Goal: Task Accomplishment & Management: Use online tool/utility

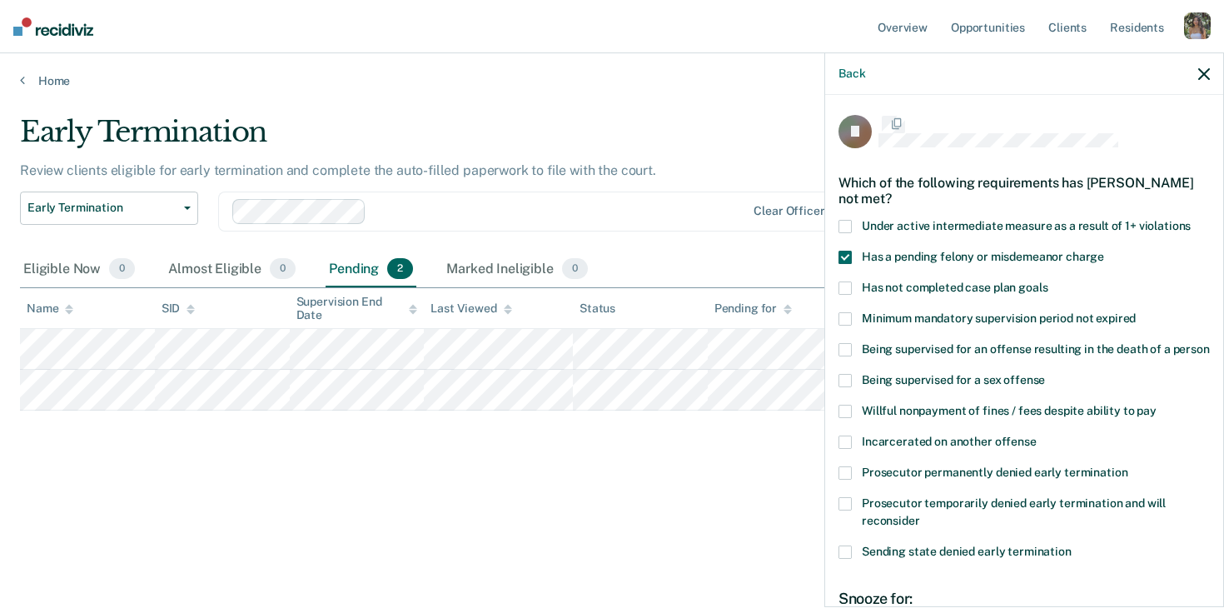
scroll to position [206, 0]
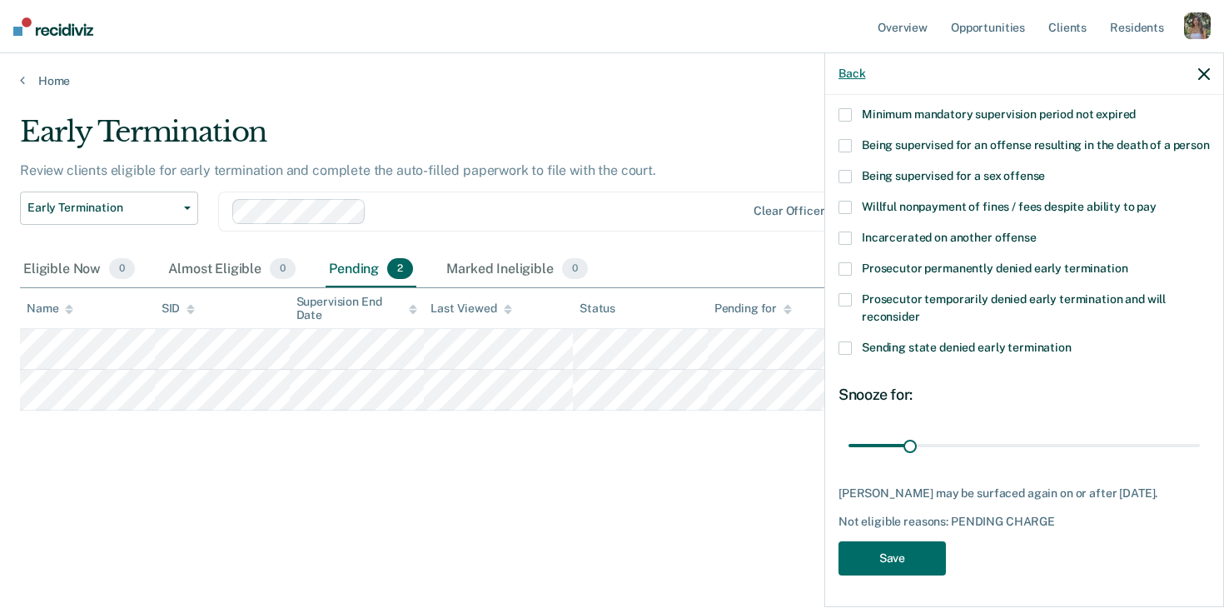
click at [850, 72] on button "Back" at bounding box center [852, 74] width 27 height 14
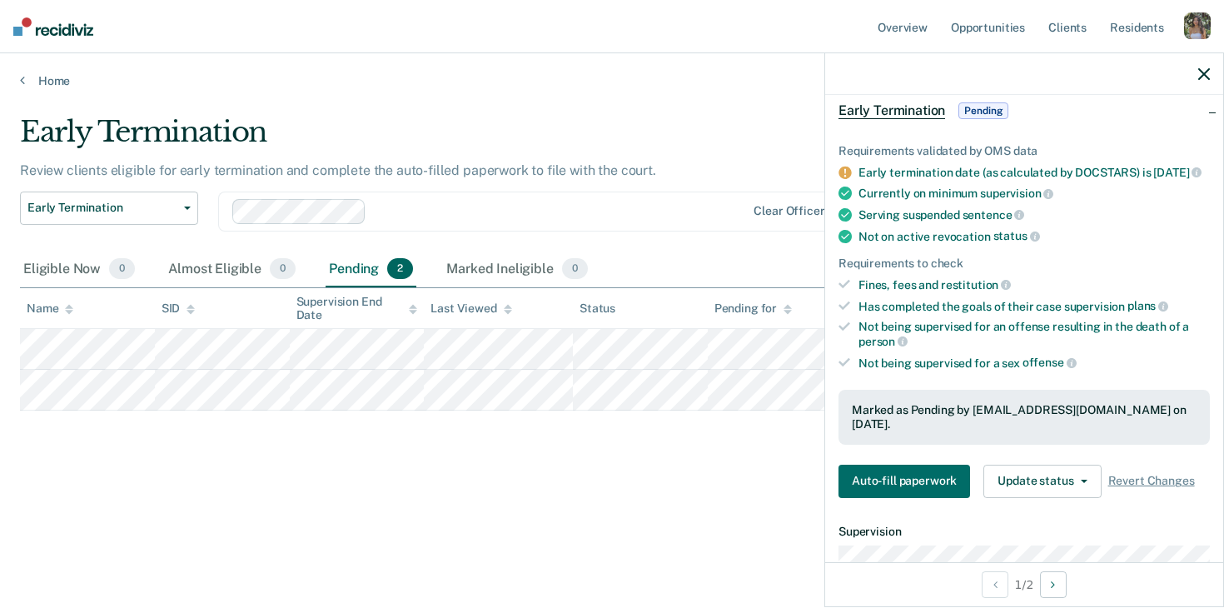
scroll to position [87, 0]
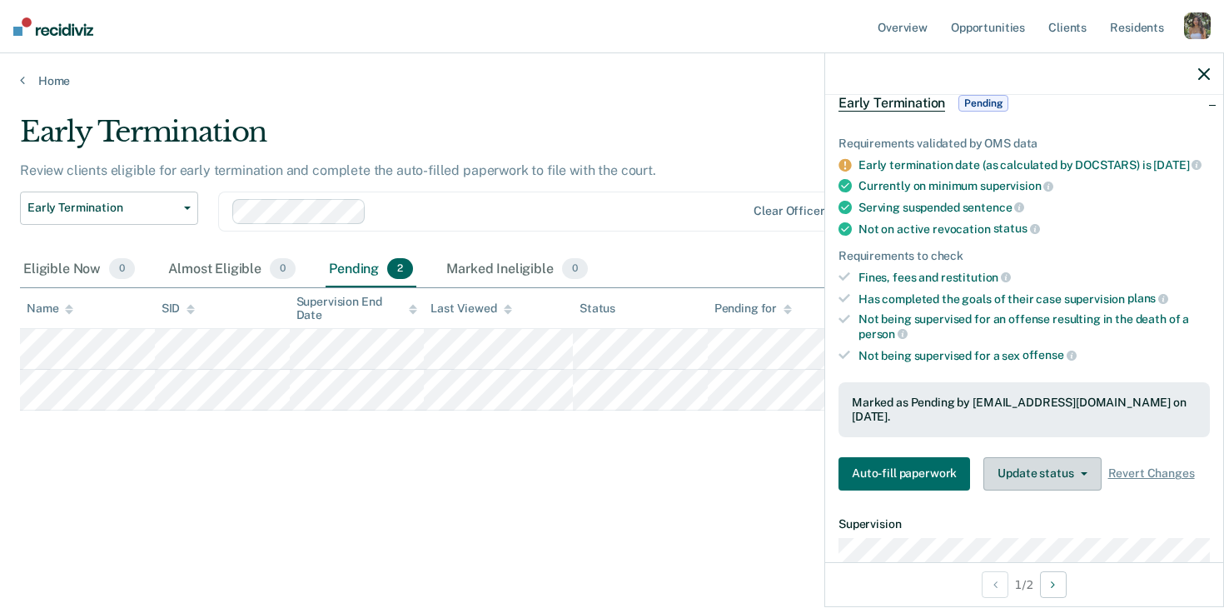
click at [1032, 469] on button "Update status" at bounding box center [1042, 473] width 117 height 33
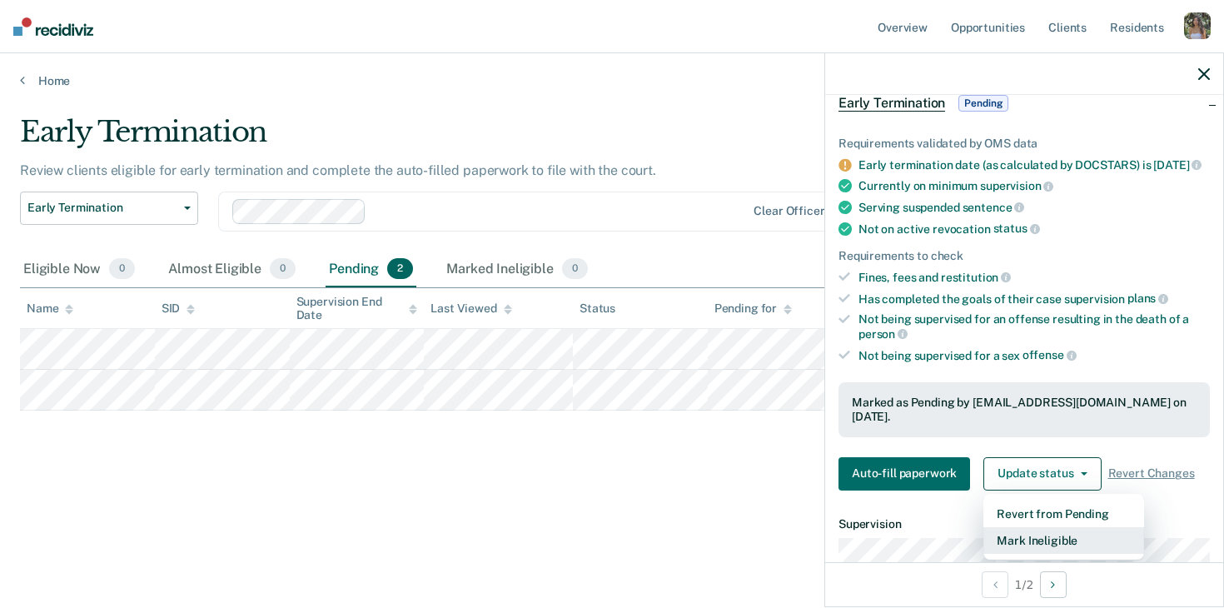
click at [1043, 540] on button "Mark Ineligible" at bounding box center [1064, 540] width 161 height 27
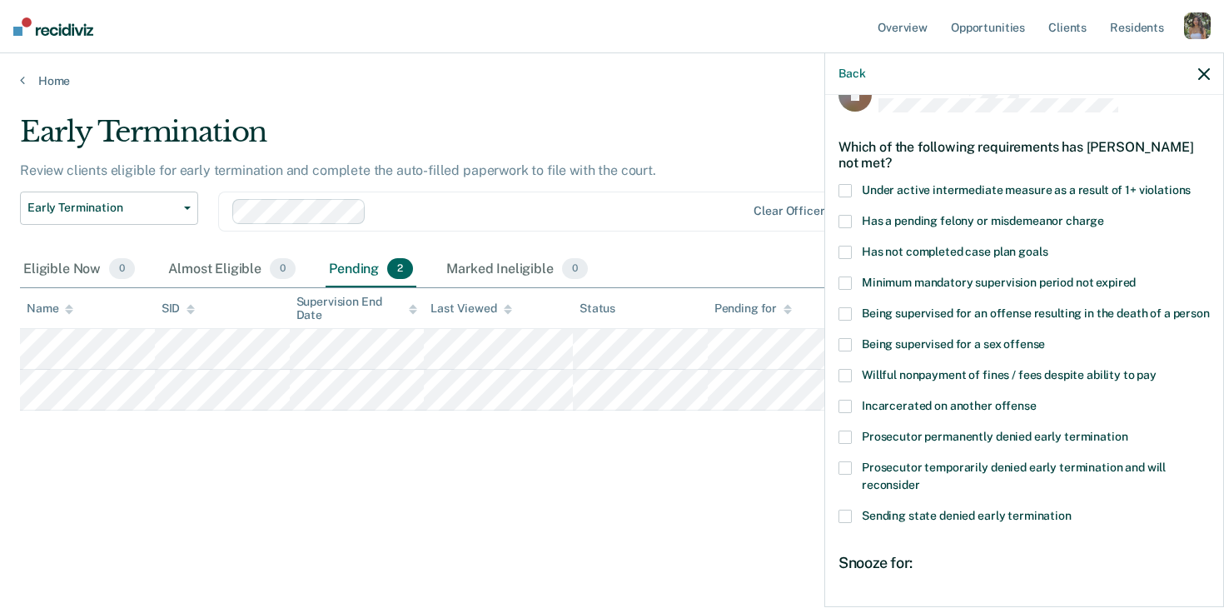
scroll to position [28, 0]
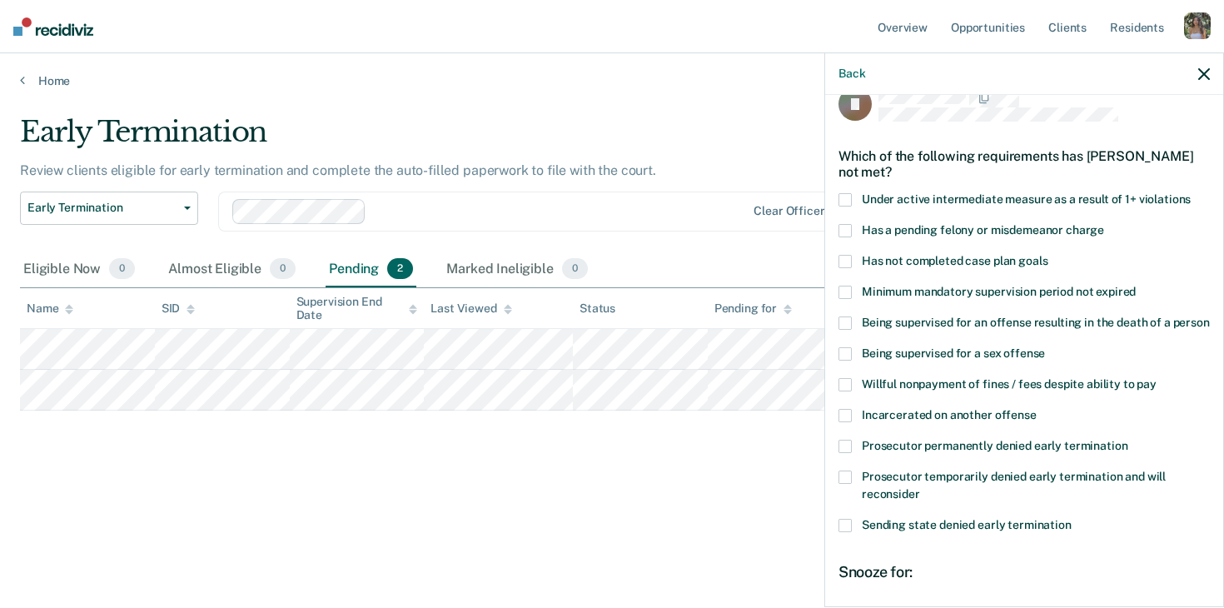
click at [849, 232] on span at bounding box center [845, 230] width 13 height 13
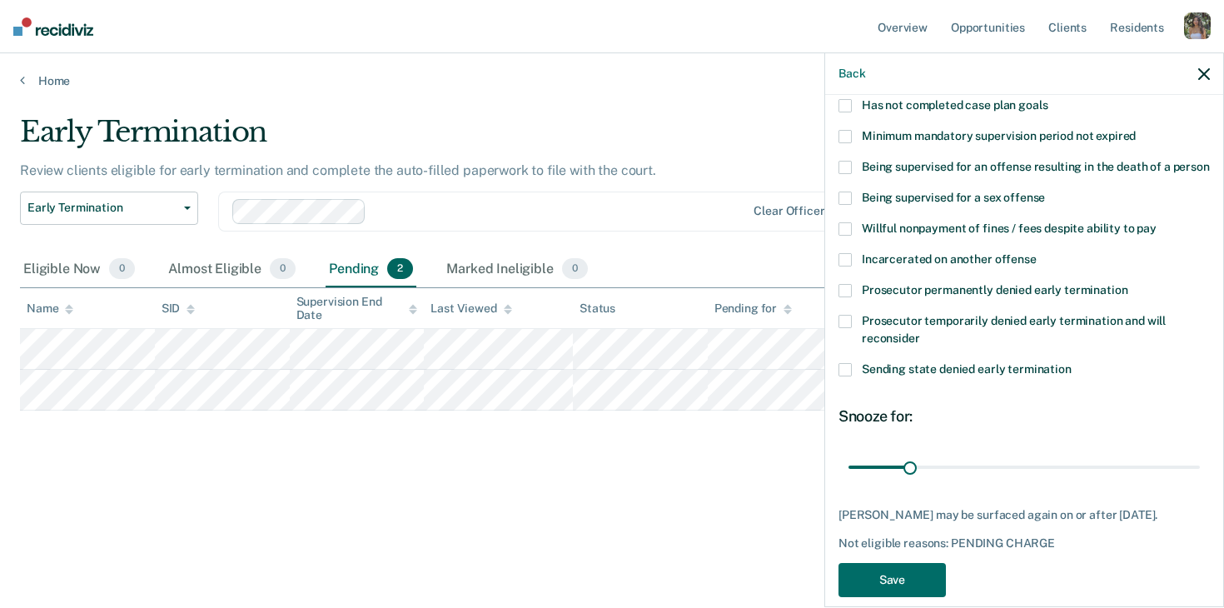
scroll to position [206, 0]
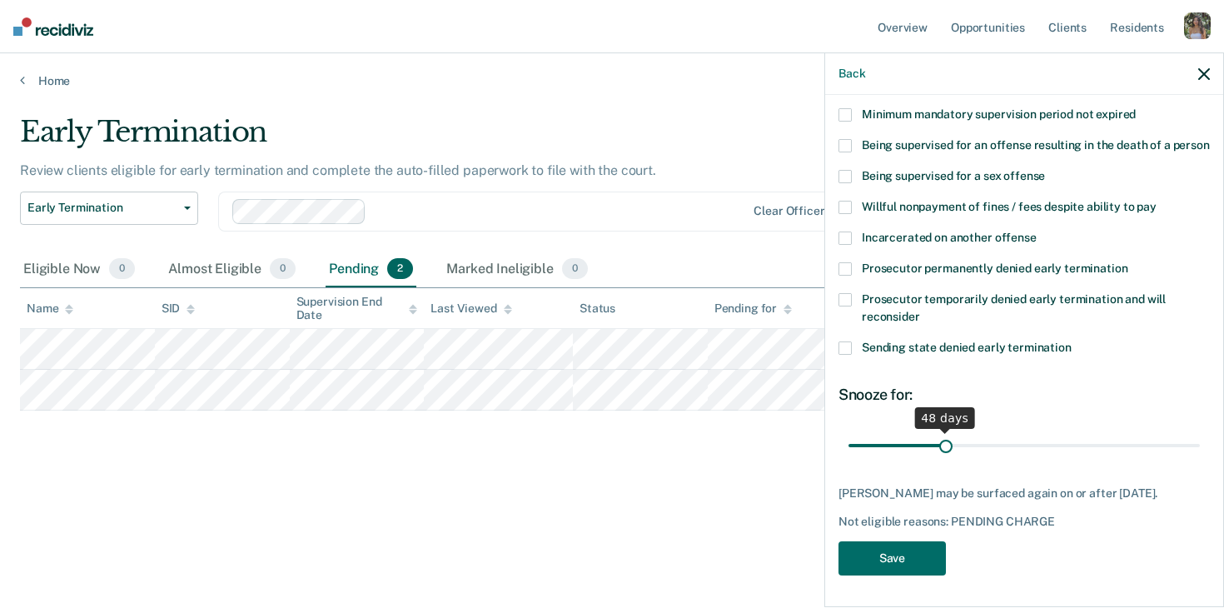
drag, startPoint x: 910, startPoint y: 441, endPoint x: 946, endPoint y: 444, distance: 35.9
type input "49"
click at [946, 444] on input "range" at bounding box center [1024, 445] width 351 height 29
click at [905, 547] on button "Save" at bounding box center [892, 558] width 107 height 34
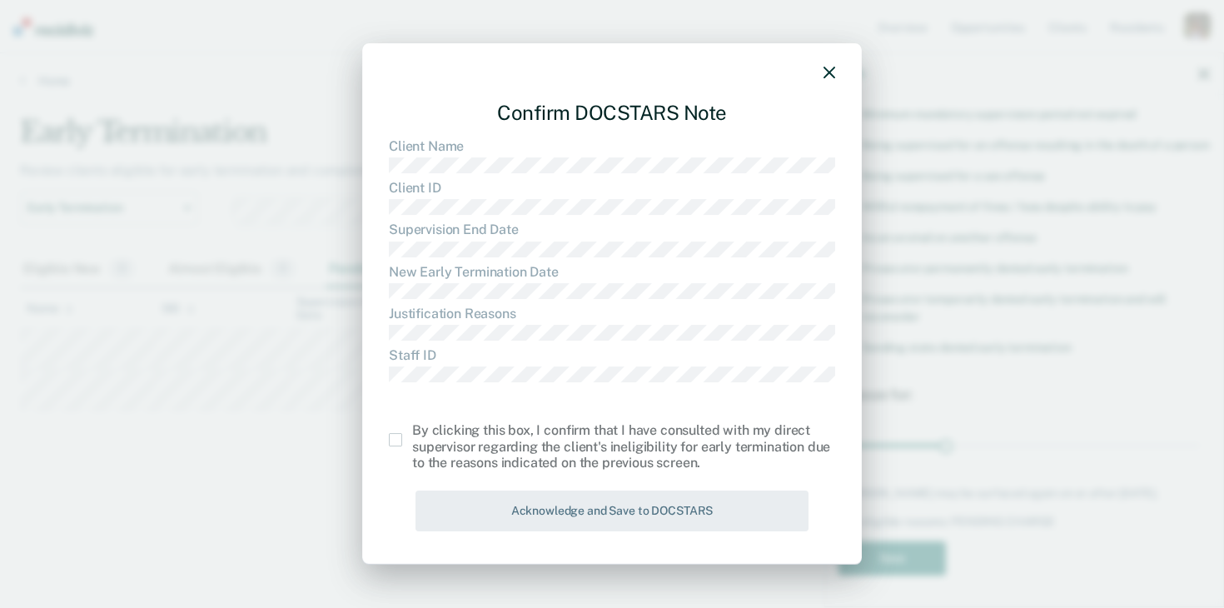
click at [401, 445] on span at bounding box center [395, 439] width 13 height 13
click at [412, 433] on input "checkbox" at bounding box center [412, 433] width 0 height 0
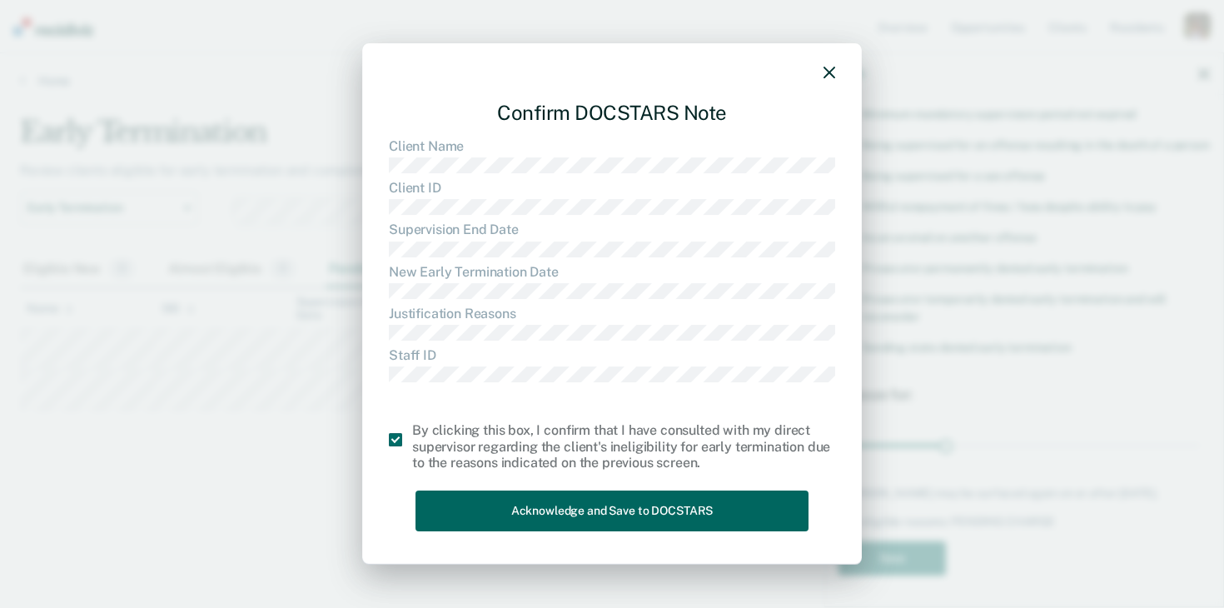
click at [503, 509] on button "Acknowledge and Save to DOCSTARS" at bounding box center [612, 511] width 393 height 41
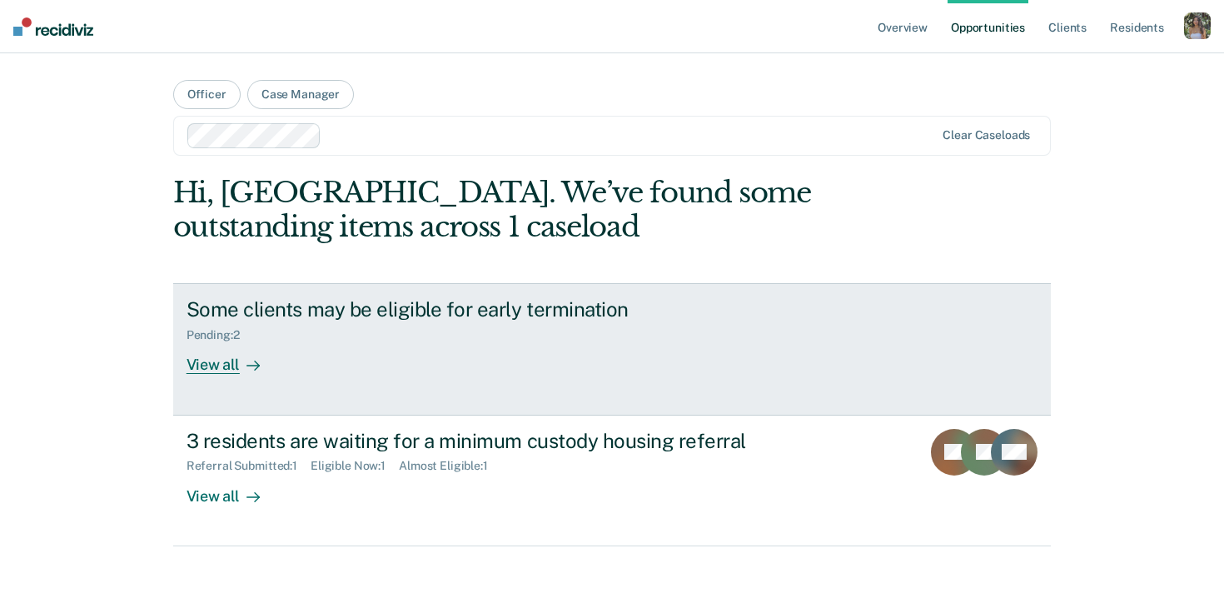
click at [234, 364] on div "View all" at bounding box center [233, 358] width 93 height 32
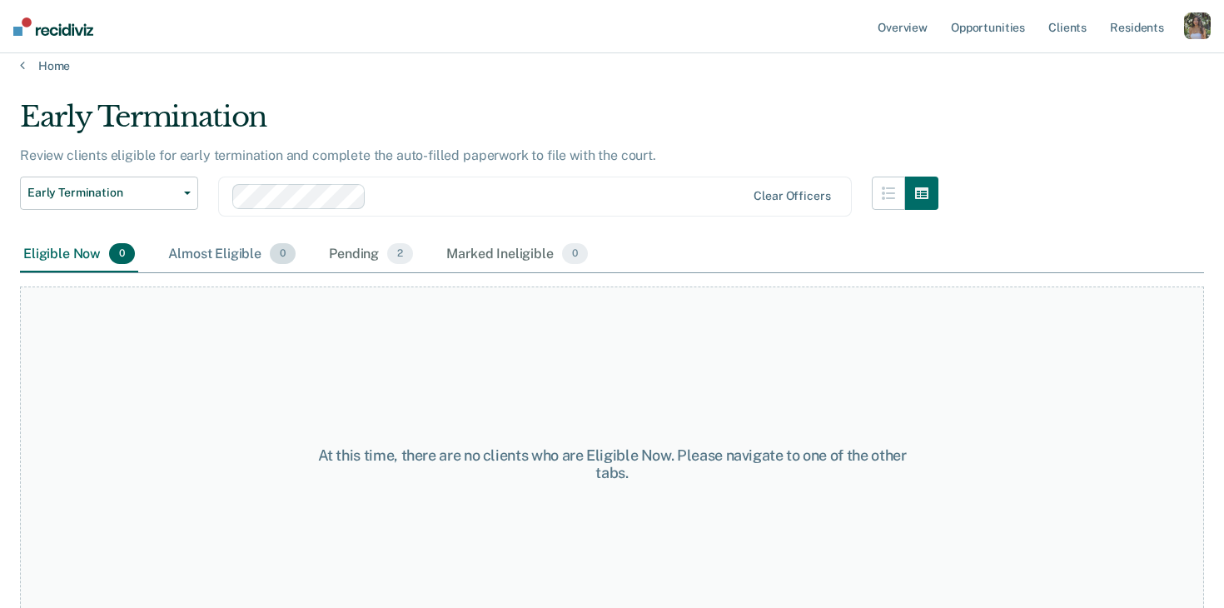
scroll to position [18, 0]
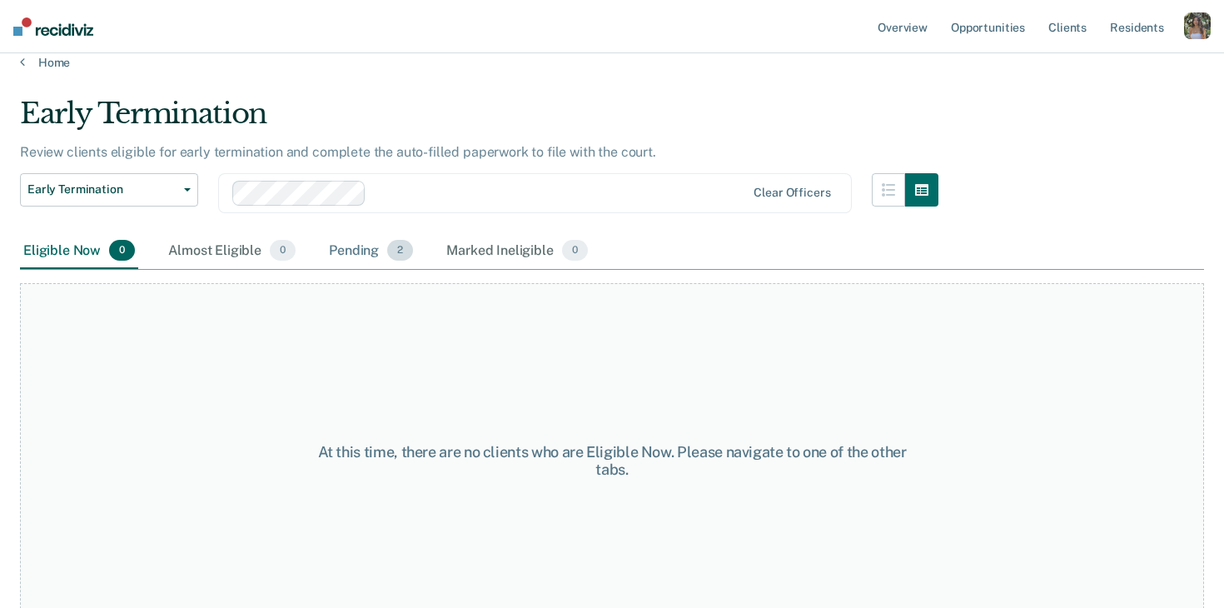
click at [366, 252] on div "Pending 2" at bounding box center [371, 251] width 91 height 37
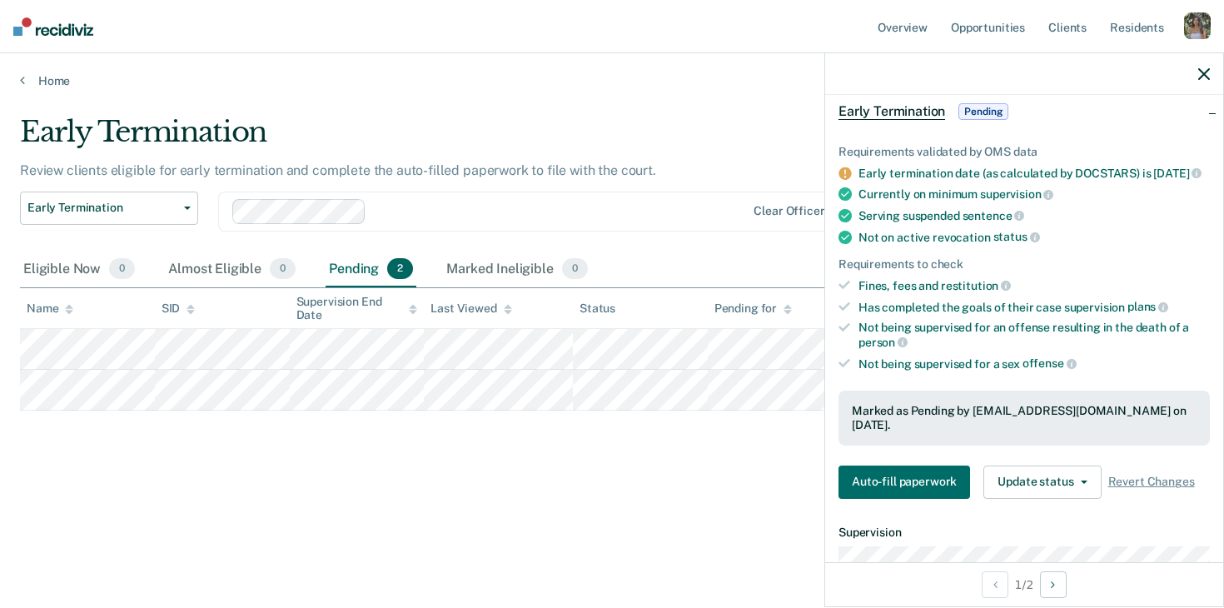
scroll to position [79, 0]
click at [1032, 477] on button "Update status" at bounding box center [1042, 481] width 117 height 33
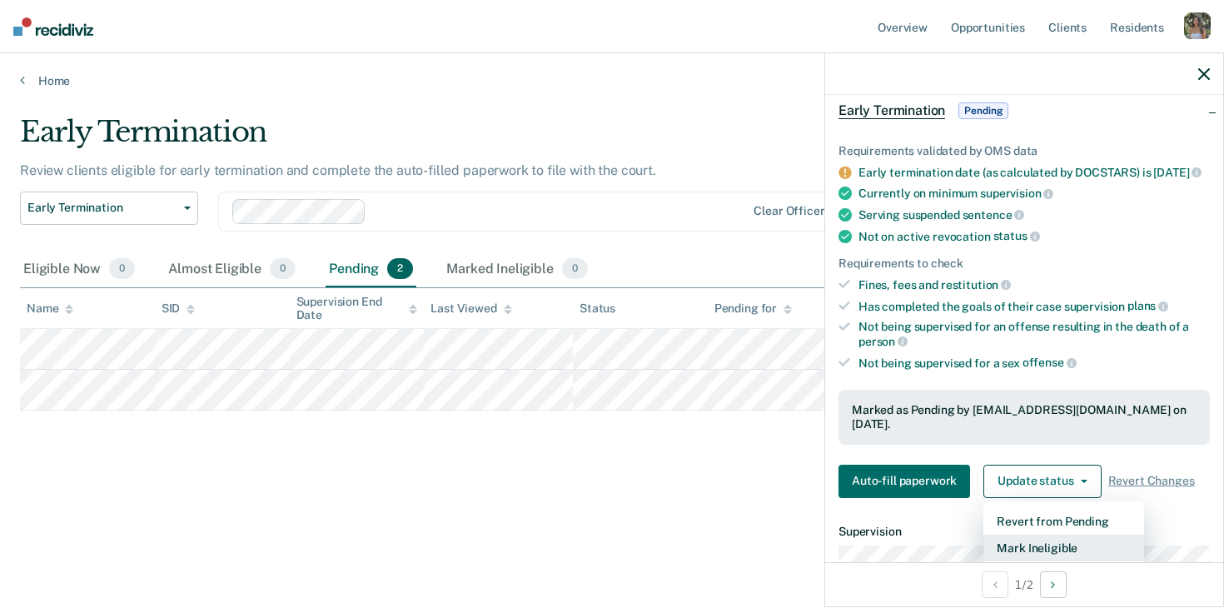
click at [1044, 541] on button "Mark Ineligible" at bounding box center [1064, 548] width 161 height 27
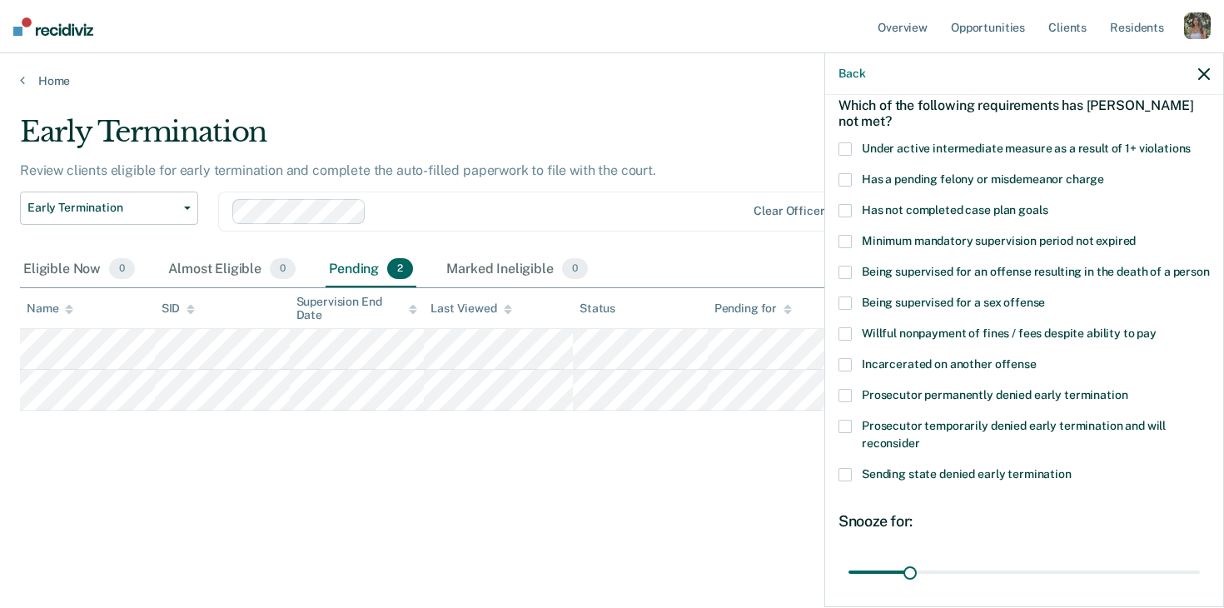
scroll to position [65, 0]
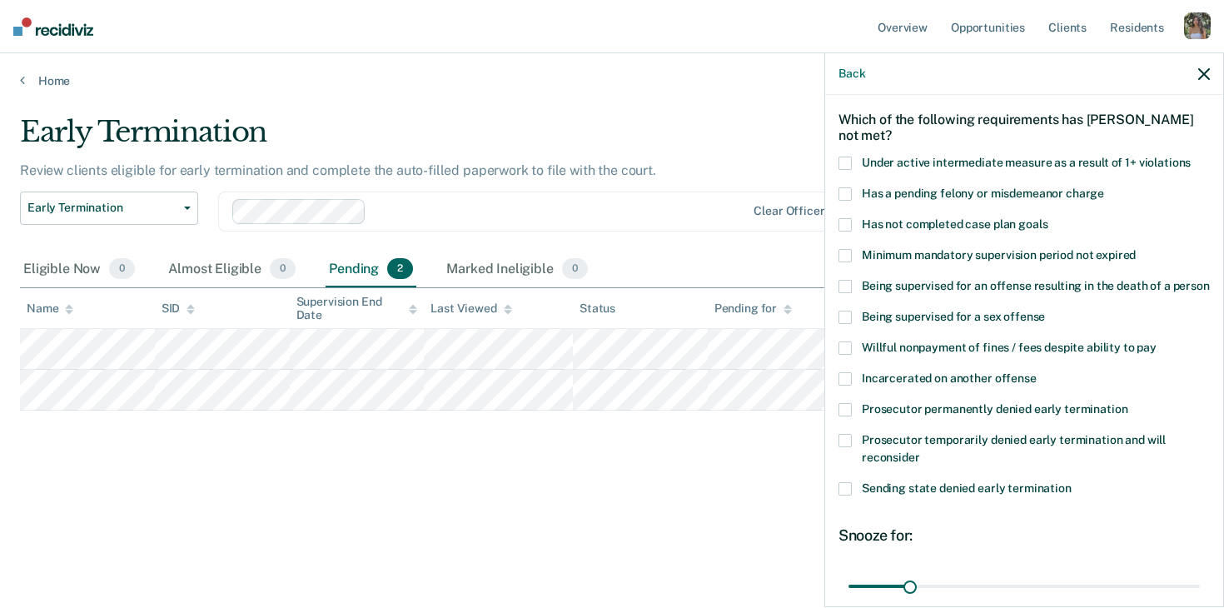
click at [849, 197] on span at bounding box center [845, 193] width 13 height 13
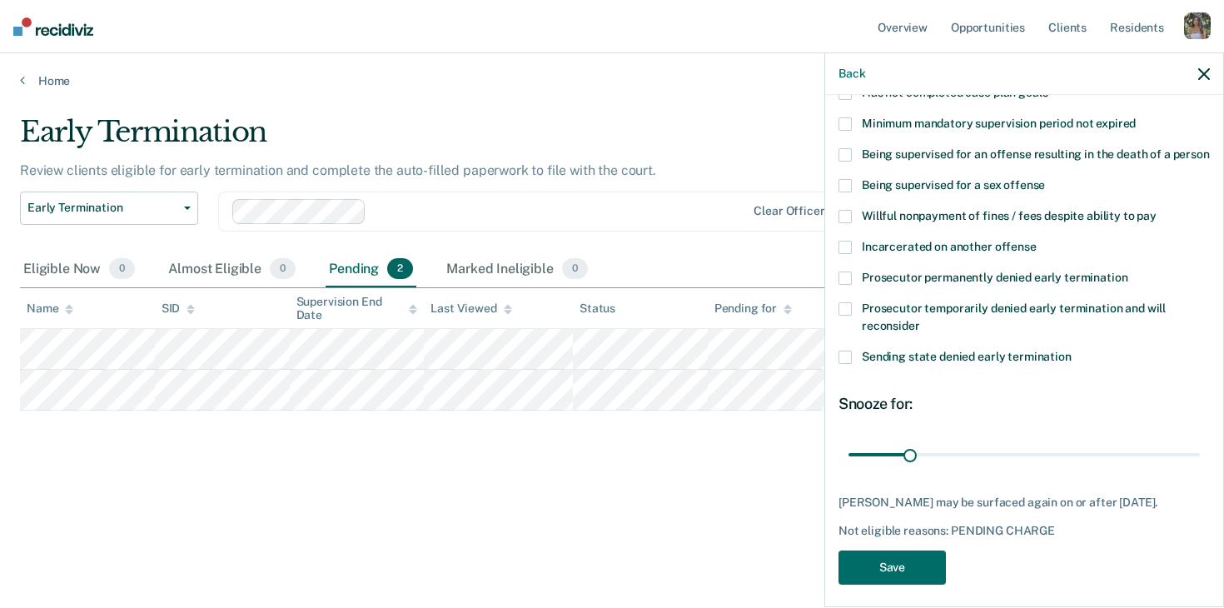
scroll to position [206, 0]
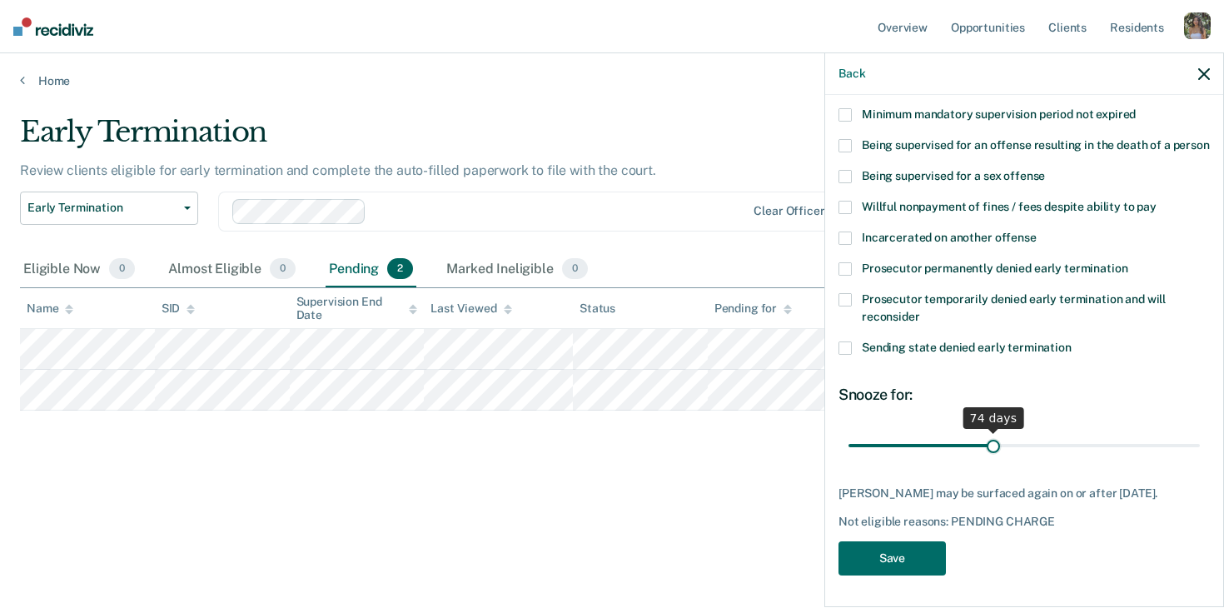
drag, startPoint x: 910, startPoint y: 442, endPoint x: 993, endPoint y: 442, distance: 82.4
type input "74"
click at [993, 442] on input "range" at bounding box center [1024, 445] width 351 height 29
click at [914, 544] on button "Save" at bounding box center [892, 558] width 107 height 34
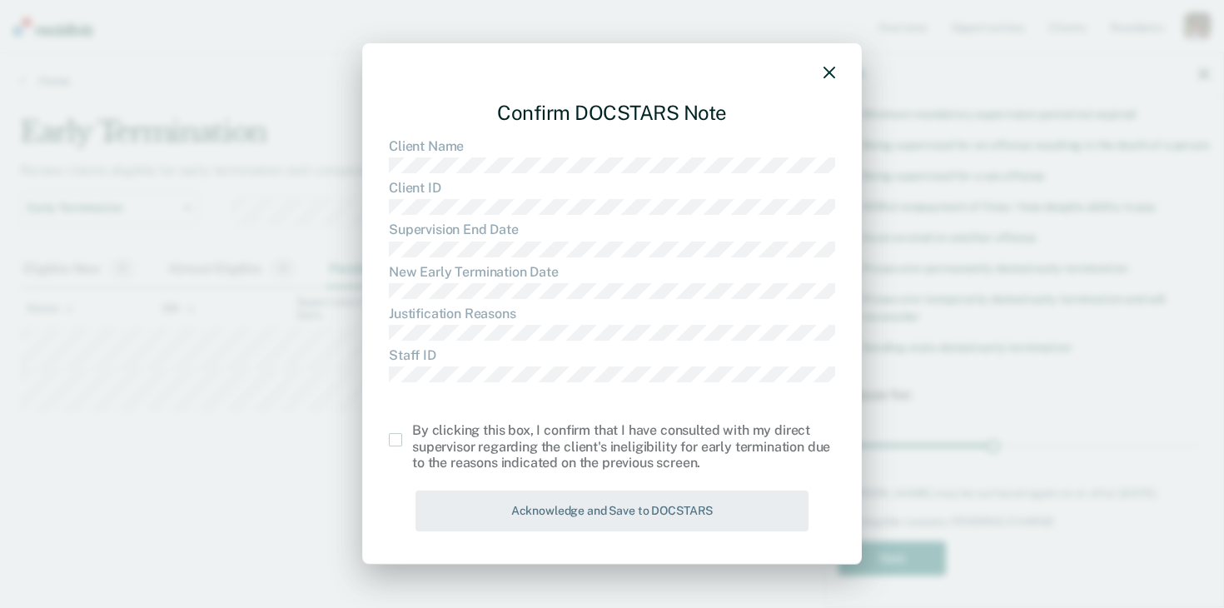
click at [394, 441] on span at bounding box center [395, 439] width 13 height 13
click at [412, 433] on input "checkbox" at bounding box center [412, 433] width 0 height 0
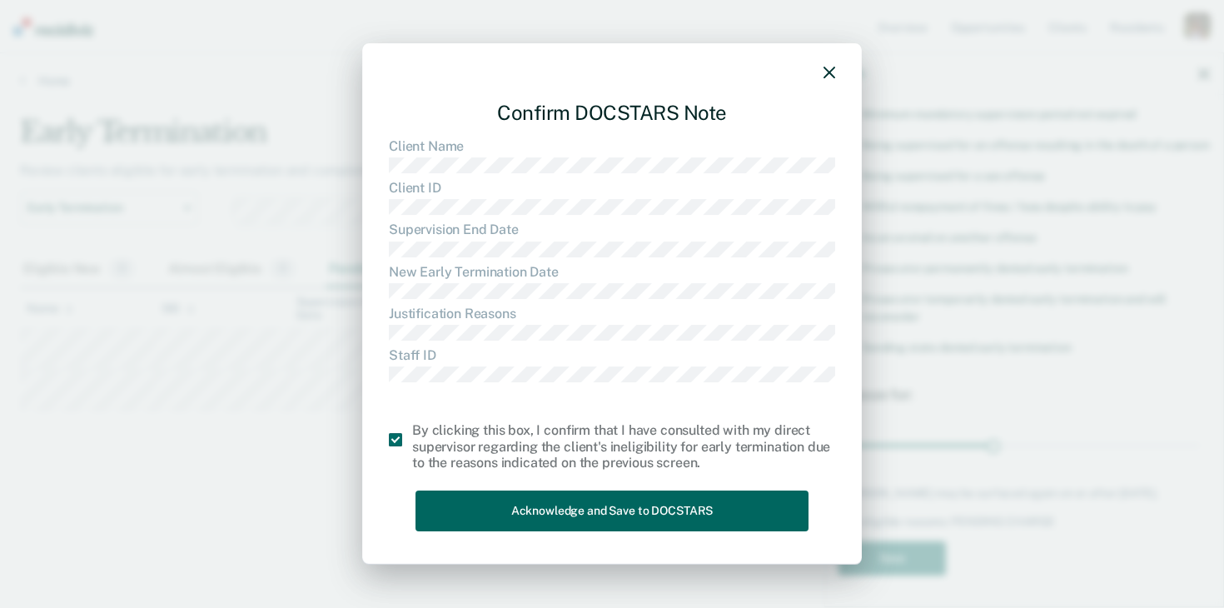
click at [735, 496] on button "Acknowledge and Save to DOCSTARS" at bounding box center [612, 511] width 393 height 41
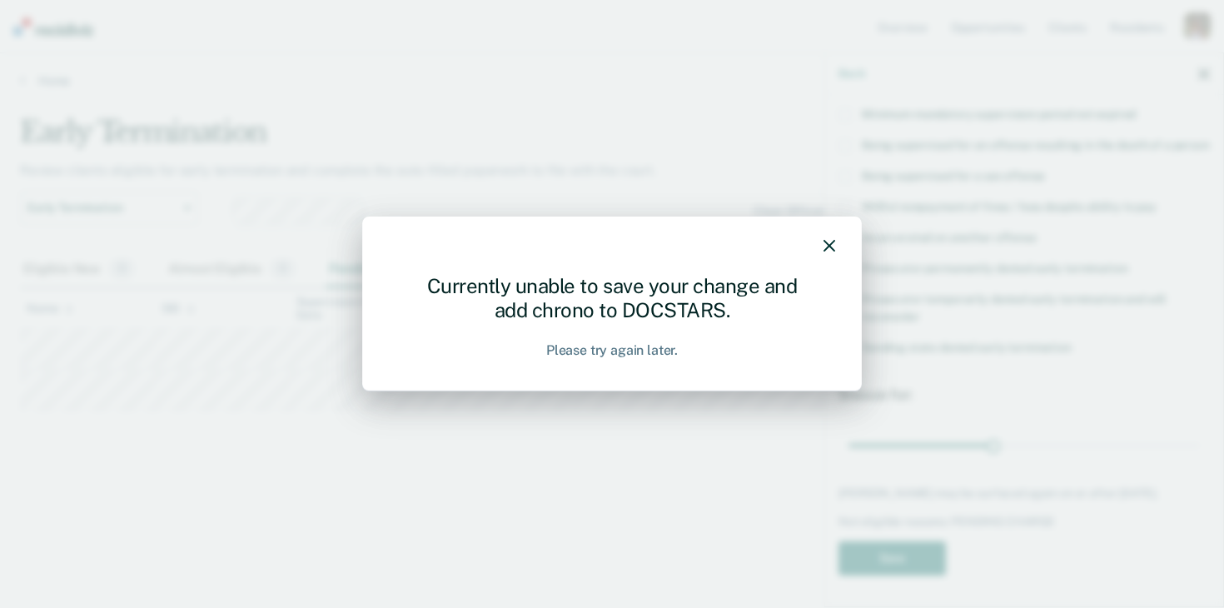
click at [895, 102] on div "Currently unable to save your change and add chrono to DOCSTARS. Please try aga…" at bounding box center [612, 304] width 1224 height 608
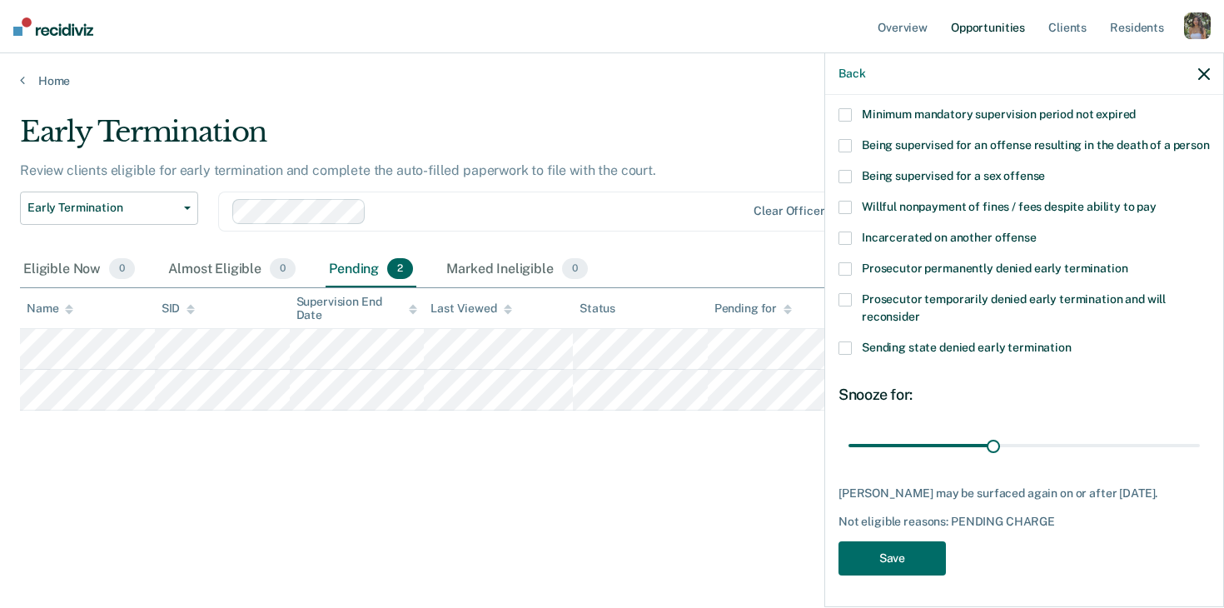
click at [975, 31] on link "Opportunities" at bounding box center [988, 26] width 81 height 53
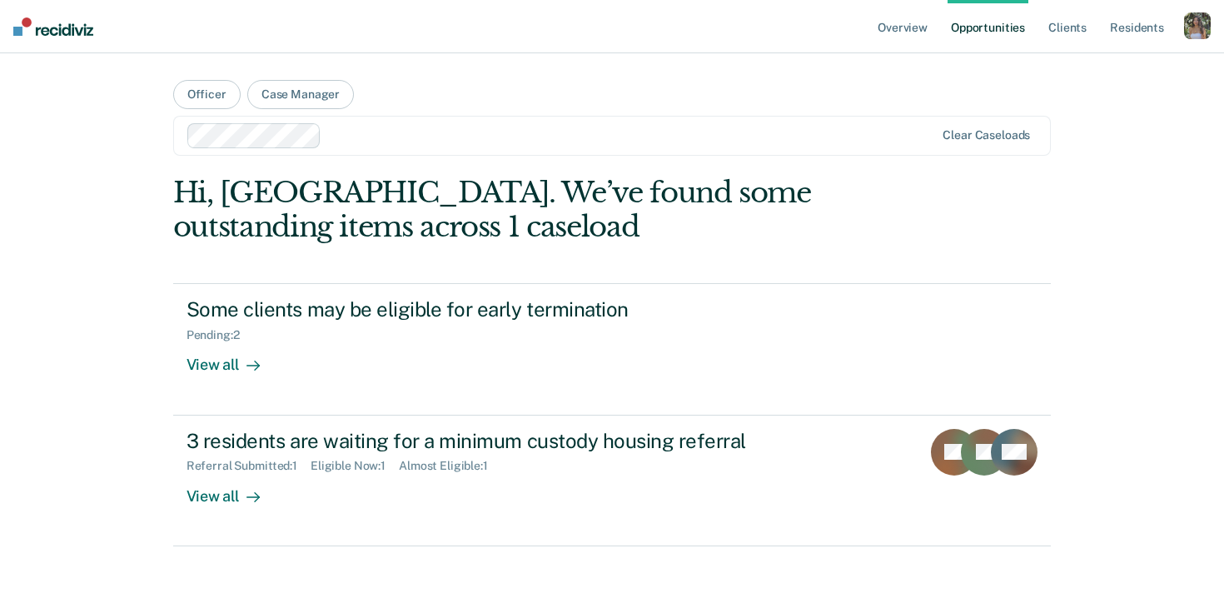
click at [1189, 29] on div "button" at bounding box center [1197, 25] width 27 height 27
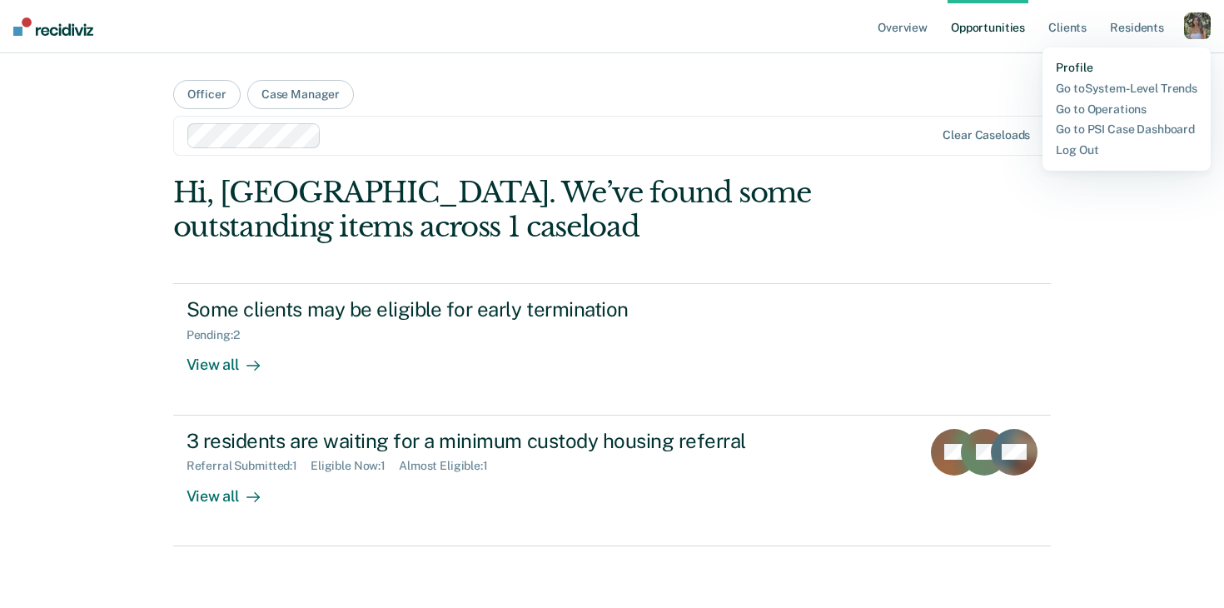
click at [1078, 68] on link "Profile" at bounding box center [1127, 68] width 142 height 14
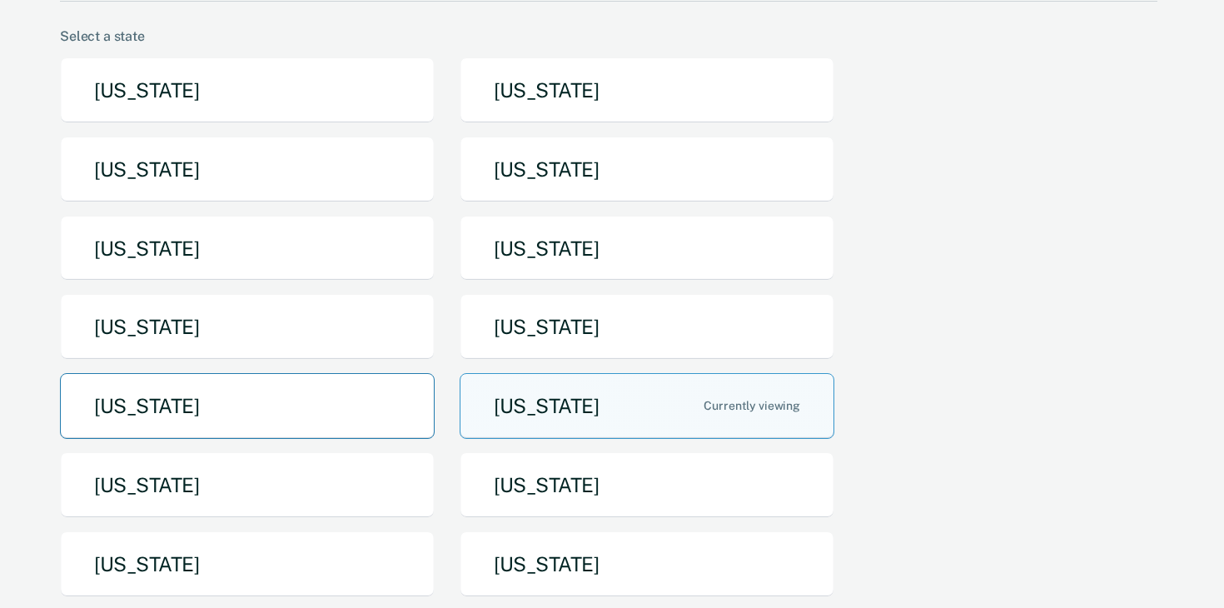
scroll to position [139, 0]
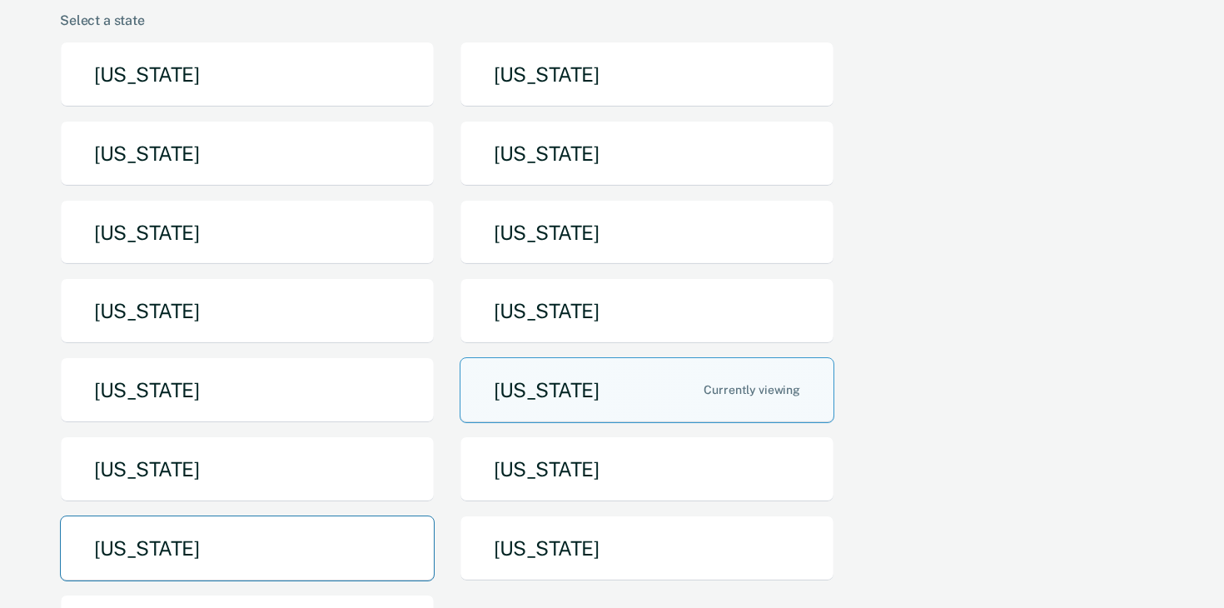
click at [196, 557] on button "[US_STATE]" at bounding box center [247, 549] width 375 height 66
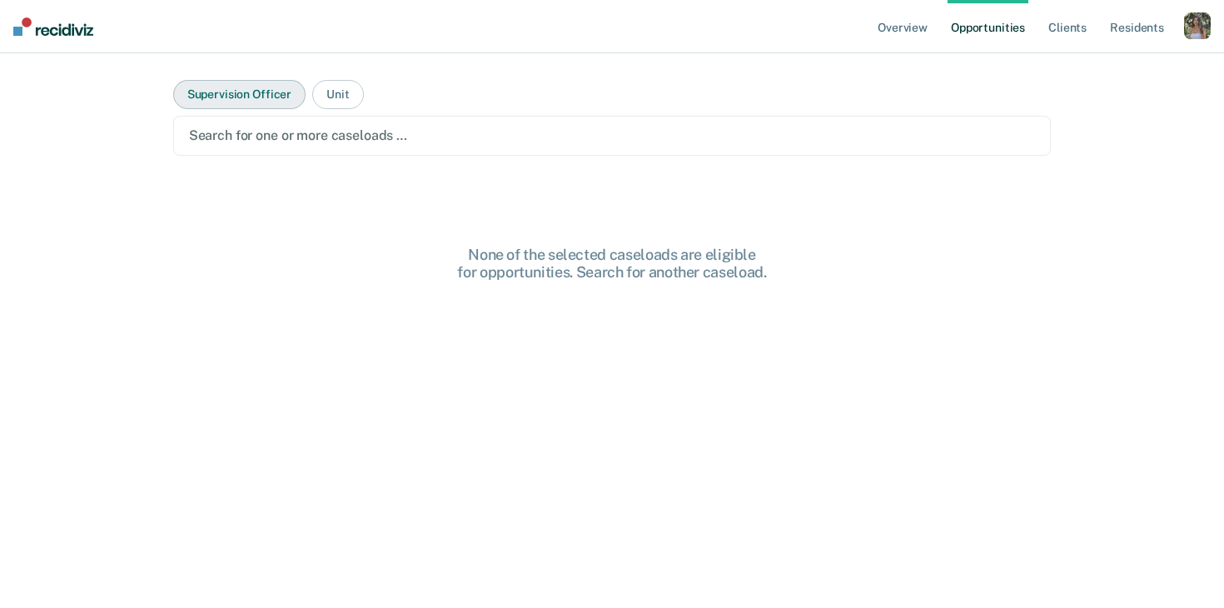
click at [237, 84] on button "Supervision Officer" at bounding box center [239, 94] width 132 height 29
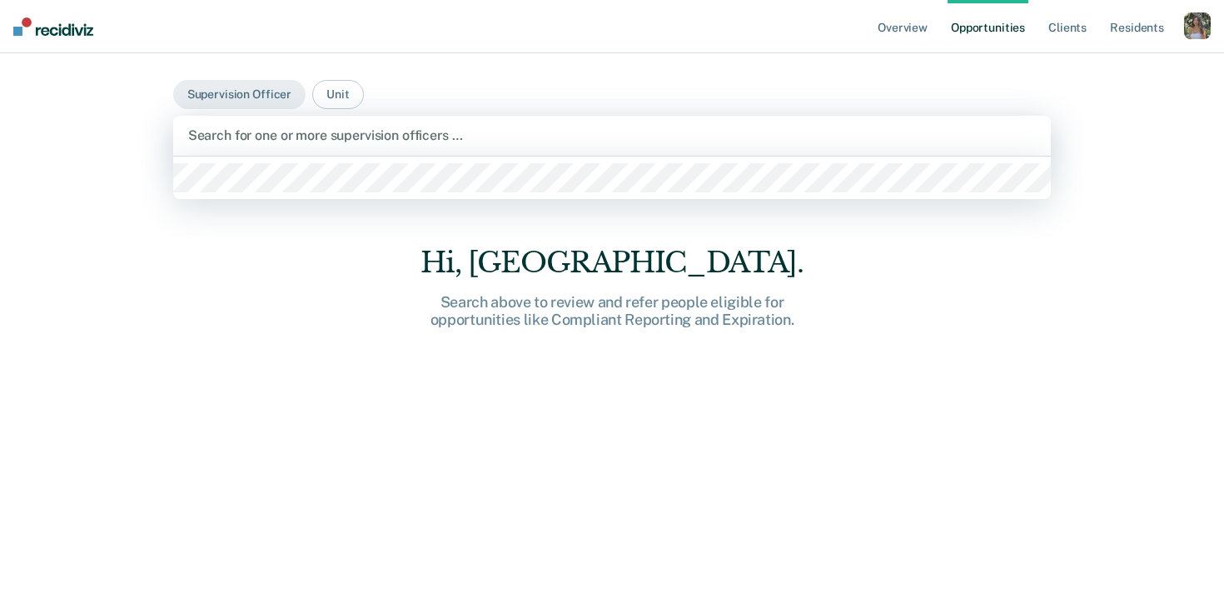
click at [265, 129] on div at bounding box center [612, 135] width 849 height 19
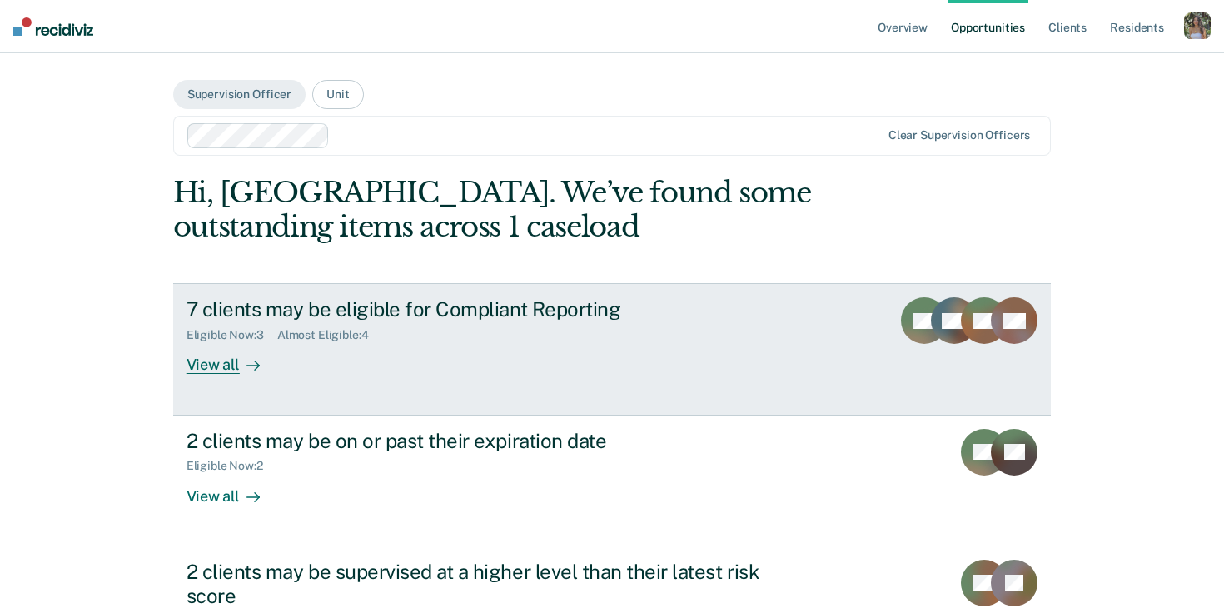
click at [557, 336] on div "Eligible Now : 3 Almost Eligible : 4" at bounding box center [479, 331] width 585 height 21
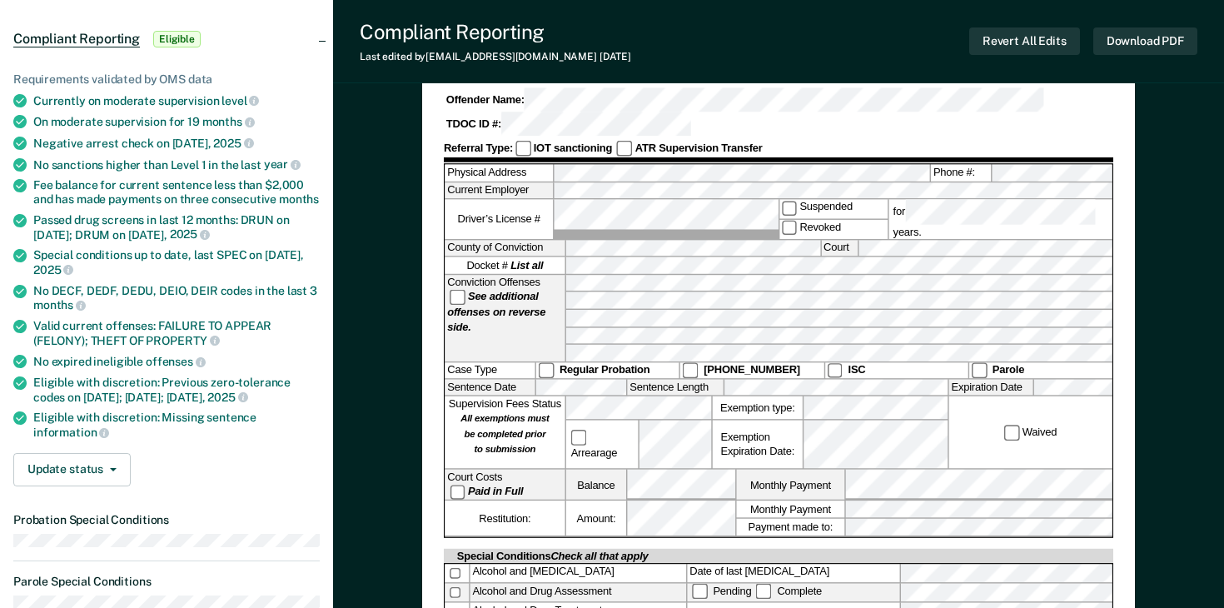
scroll to position [145, 0]
click at [1147, 42] on button "Download PDF" at bounding box center [1145, 40] width 104 height 27
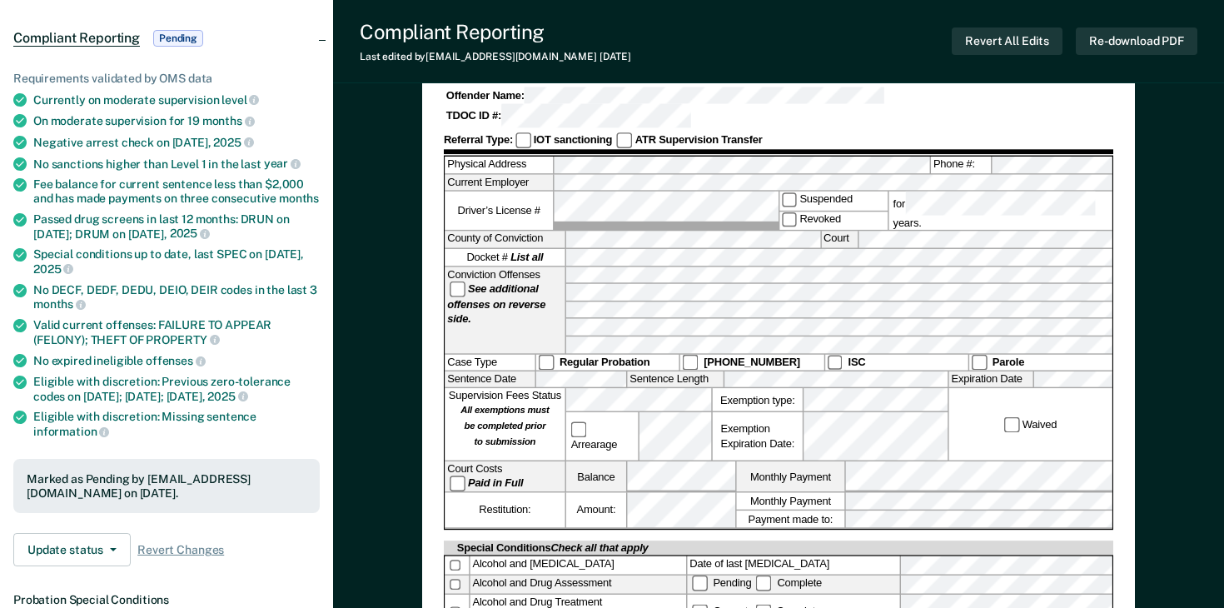
click at [74, 12] on div "Compliant Reporting Pending" at bounding box center [166, 38] width 333 height 53
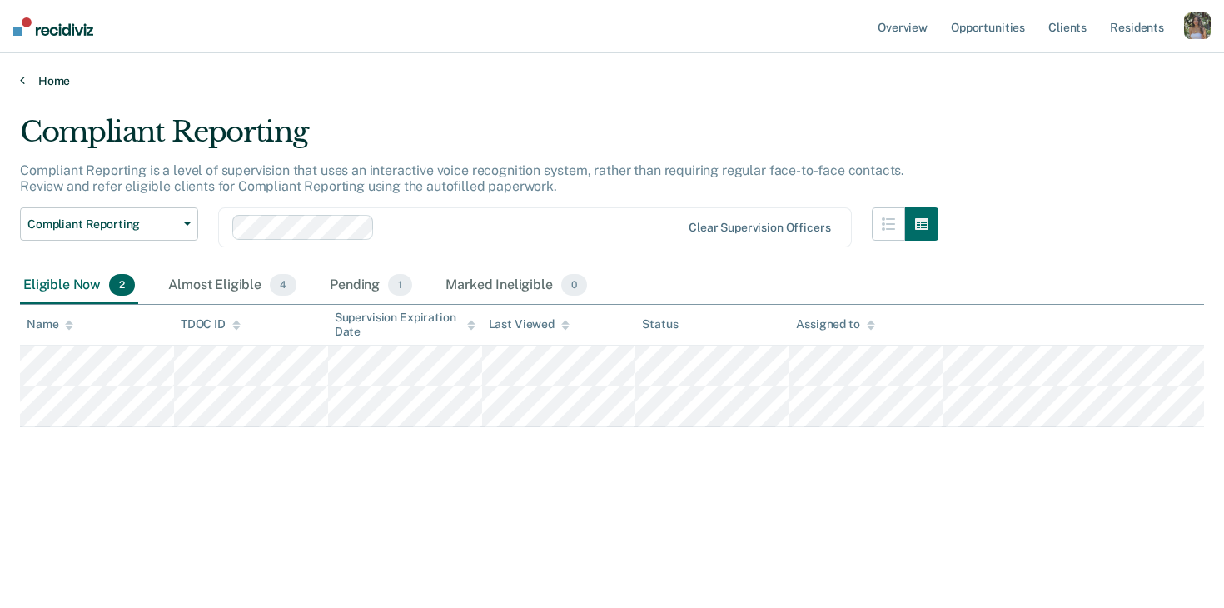
click at [52, 82] on link "Home" at bounding box center [612, 80] width 1184 height 15
